Goal: Find specific page/section: Find specific page/section

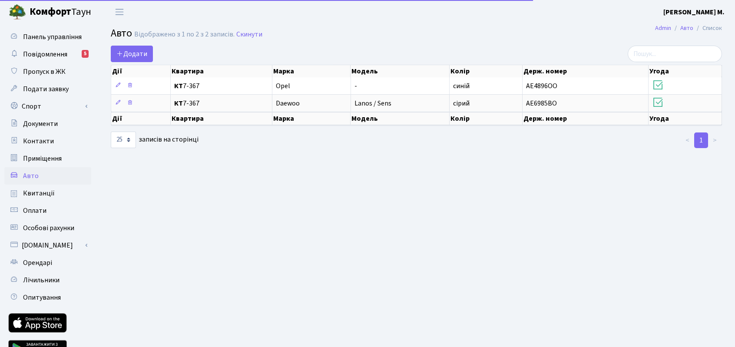
select select "25"
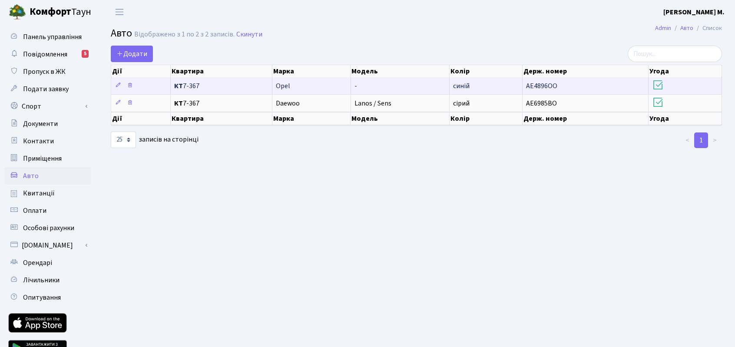
drag, startPoint x: 325, startPoint y: 86, endPoint x: 479, endPoint y: 27, distance: 164.8
click at [326, 86] on td "Opel" at bounding box center [312, 85] width 79 height 17
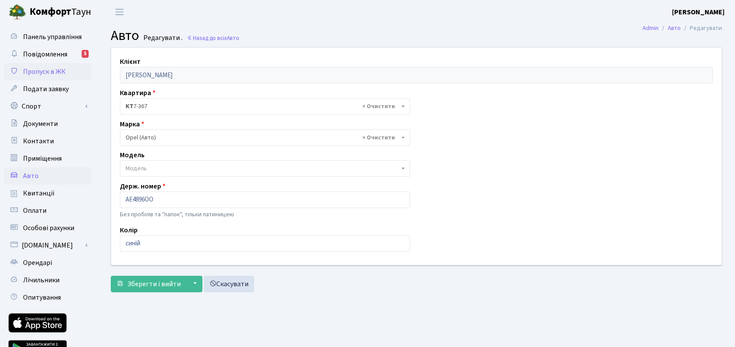
click at [51, 73] on span "Пропуск в ЖК" at bounding box center [44, 72] width 43 height 10
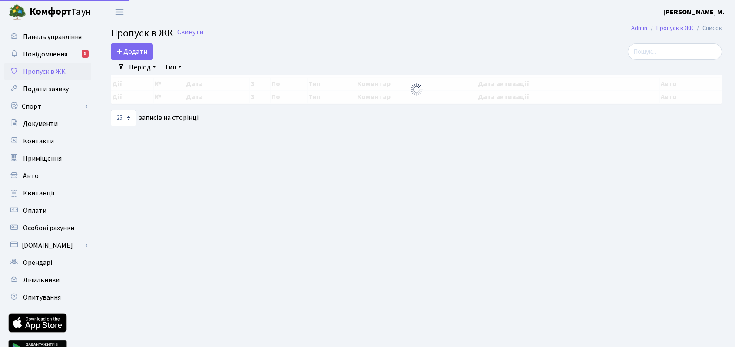
select select "25"
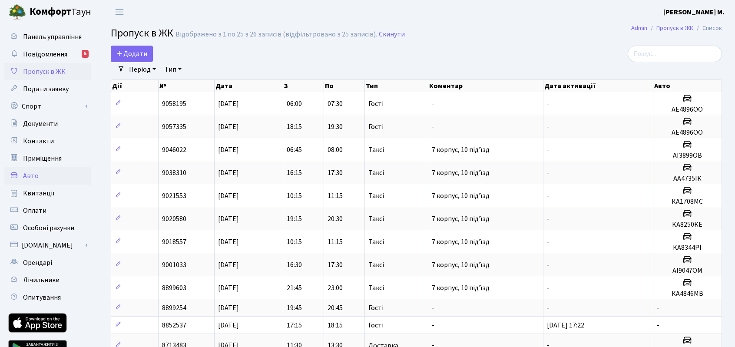
click at [39, 176] on link "Авто" at bounding box center [47, 175] width 87 height 17
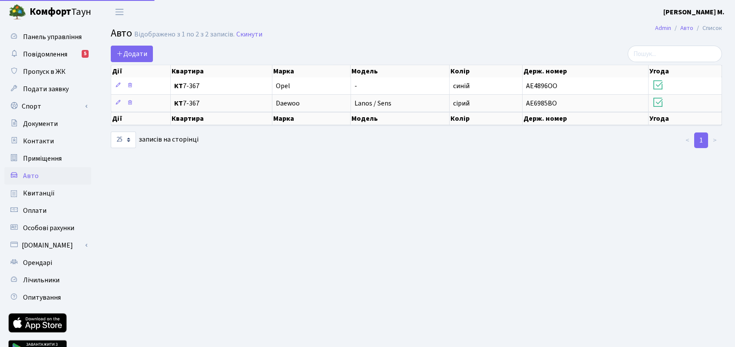
select select "25"
